Goal: Task Accomplishment & Management: Use online tool/utility

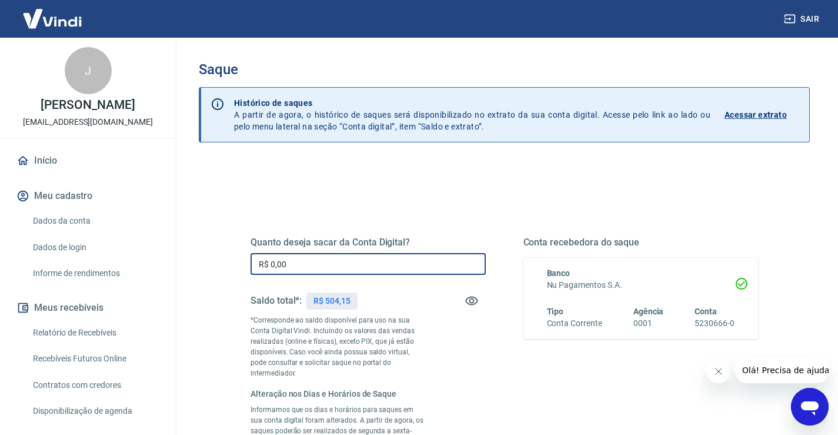
click at [323, 271] on input "R$ 0,00" at bounding box center [368, 264] width 235 height 22
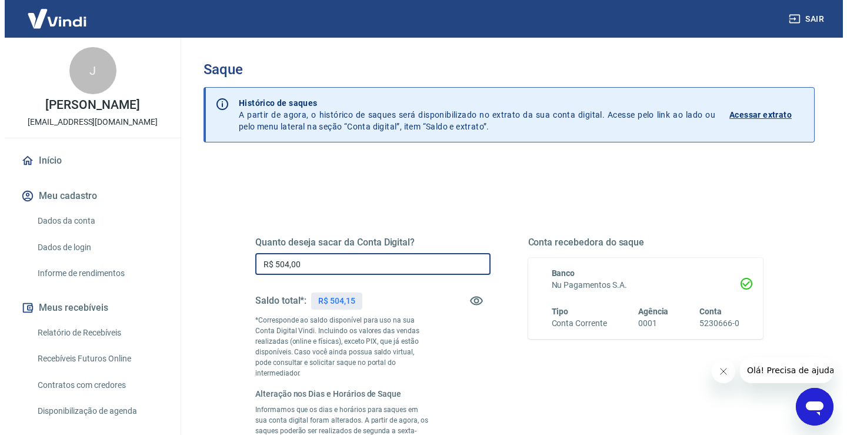
scroll to position [176, 0]
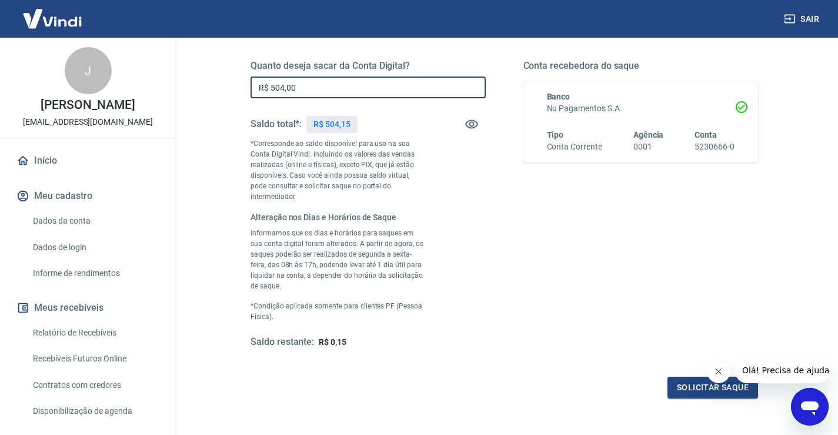
type input "R$ 504,00"
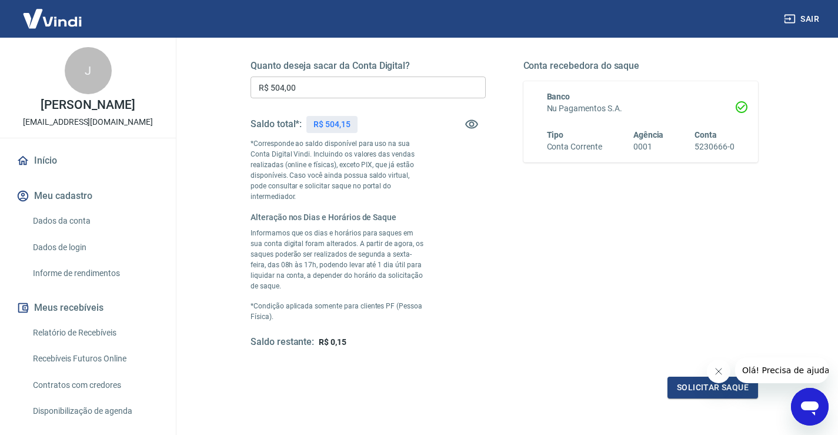
click at [691, 381] on div "Quanto deseja sacar da Conta Digital? R$ 504,00 ​ Saldo total*: R$ 504,15 *Corr…" at bounding box center [504, 210] width 536 height 404
click at [688, 376] on button "Solicitar saque" at bounding box center [713, 387] width 91 height 22
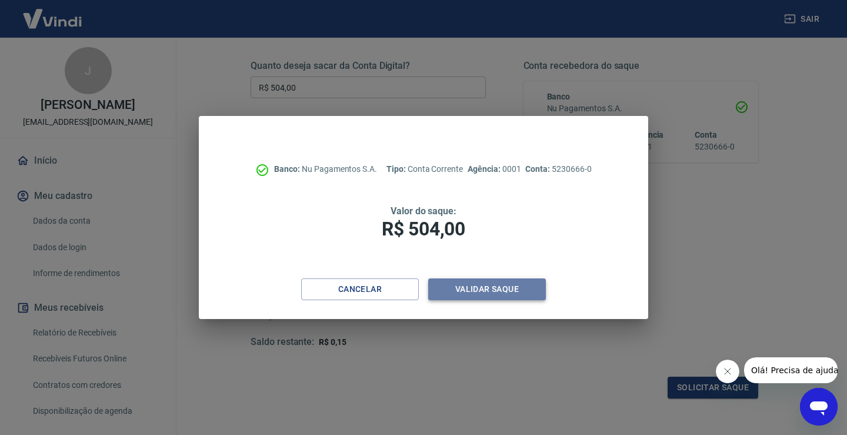
click at [493, 285] on button "Validar saque" at bounding box center [487, 289] width 118 height 22
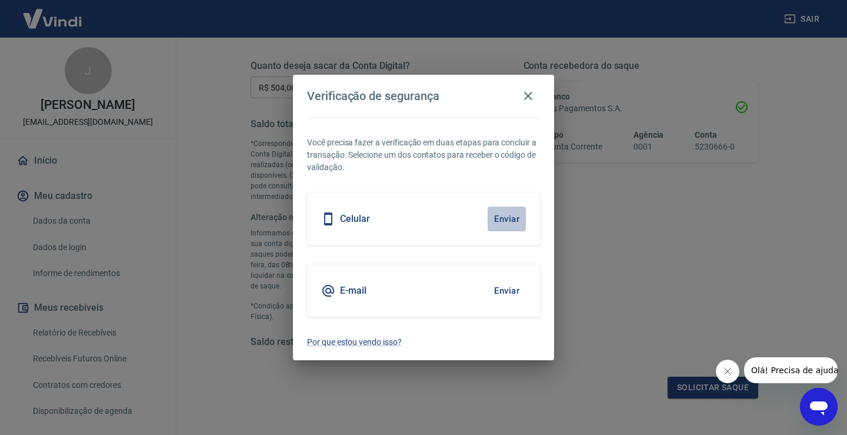
click at [491, 210] on button "Enviar" at bounding box center [507, 218] width 38 height 25
click at [501, 217] on body "Sair J Julyo Alexandrino [EMAIL_ADDRESS][DOMAIN_NAME] Início Meu cadastro Dados…" at bounding box center [423, 41] width 847 height 435
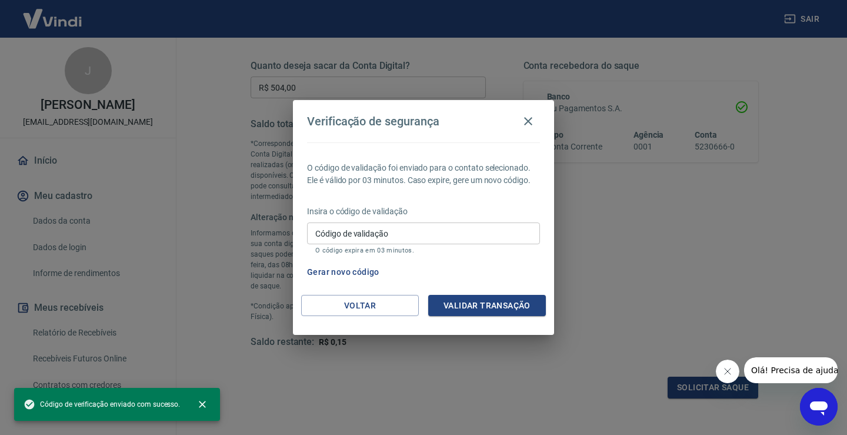
click at [394, 231] on input "Código de validação" at bounding box center [423, 233] width 233 height 22
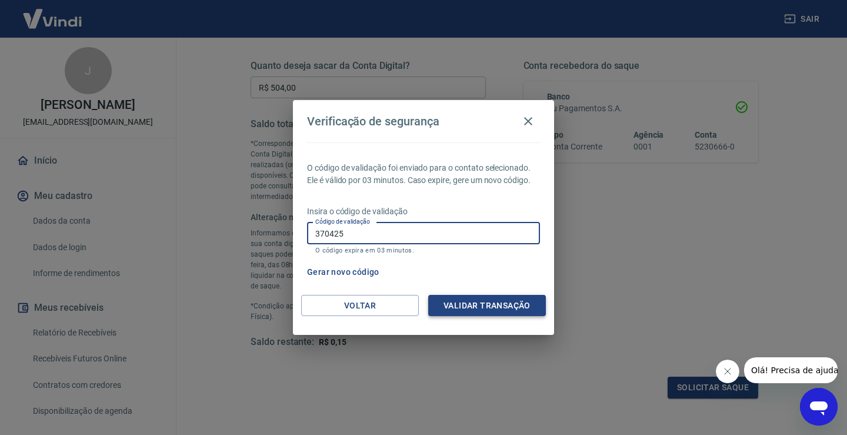
type input "370425"
click at [460, 309] on button "Validar transação" at bounding box center [487, 306] width 118 height 22
